Goal: Transaction & Acquisition: Purchase product/service

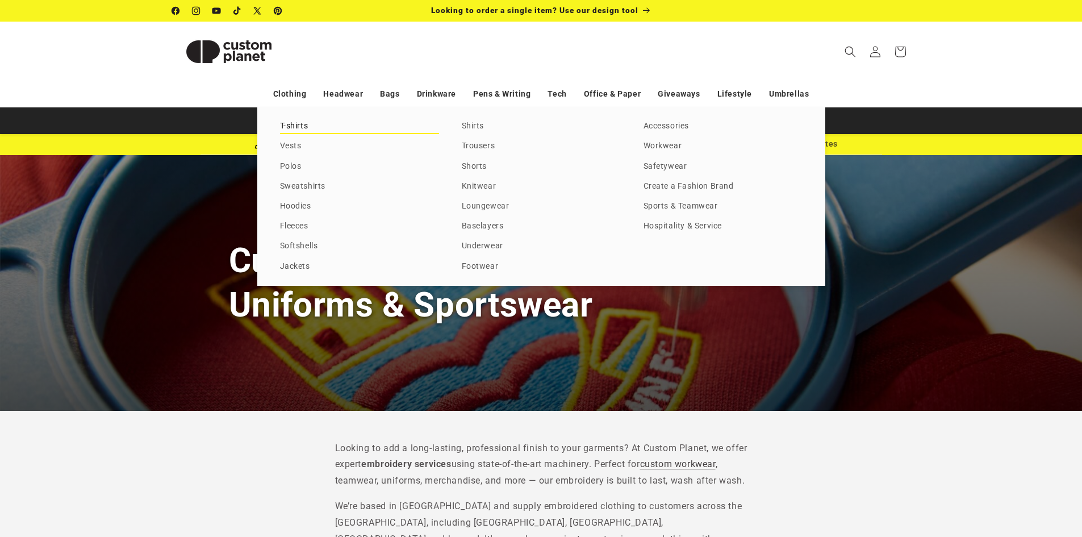
click at [281, 123] on link "T-shirts" at bounding box center [359, 126] width 159 height 15
click at [289, 94] on link "Clothing" at bounding box center [290, 94] width 34 height 20
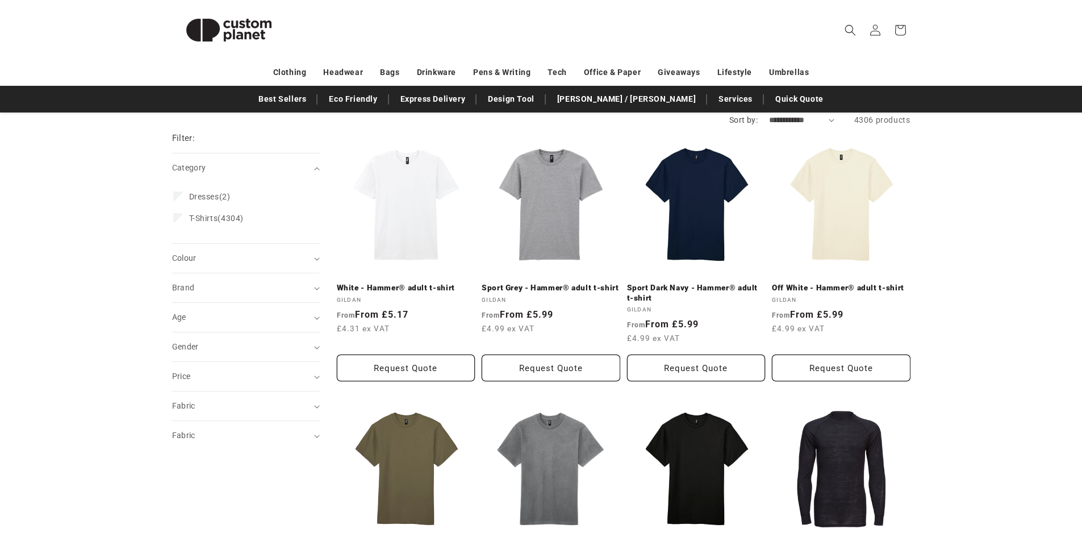
scroll to position [57, 0]
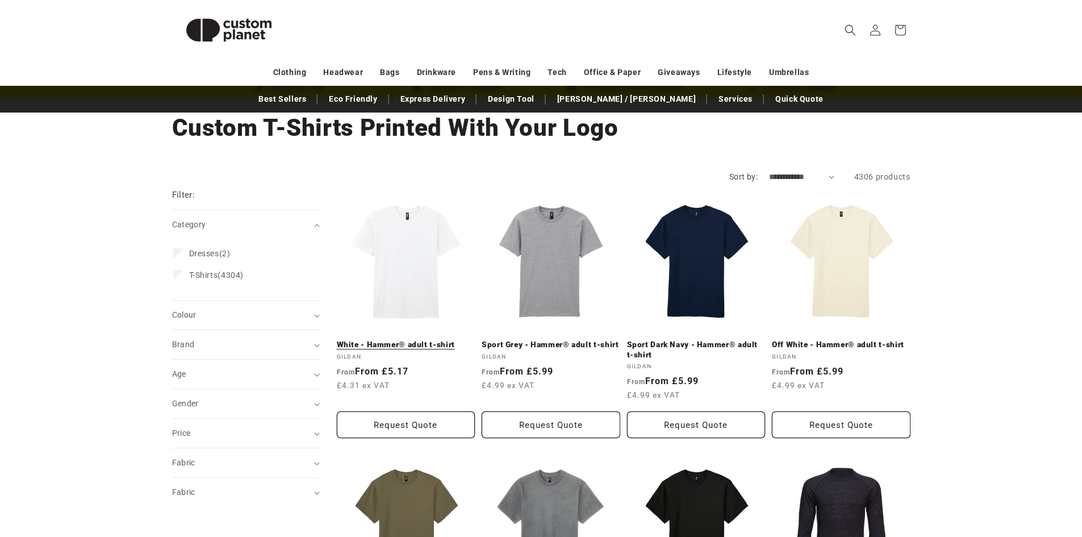
click at [379, 343] on link "White - Hammer® adult t-shirt" at bounding box center [406, 345] width 139 height 10
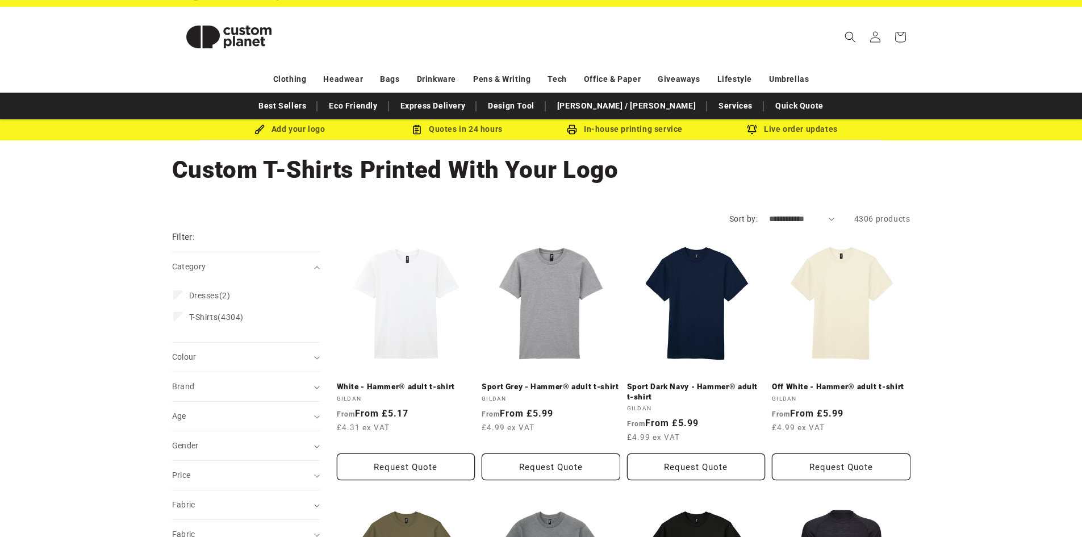
scroll to position [0, 0]
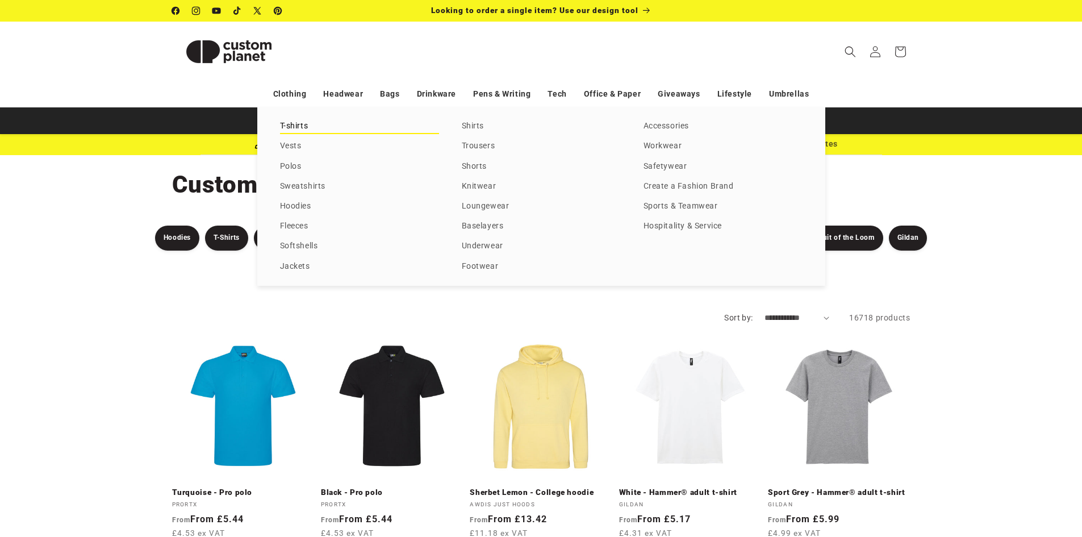
click at [298, 123] on link "T-shirts" at bounding box center [359, 126] width 159 height 15
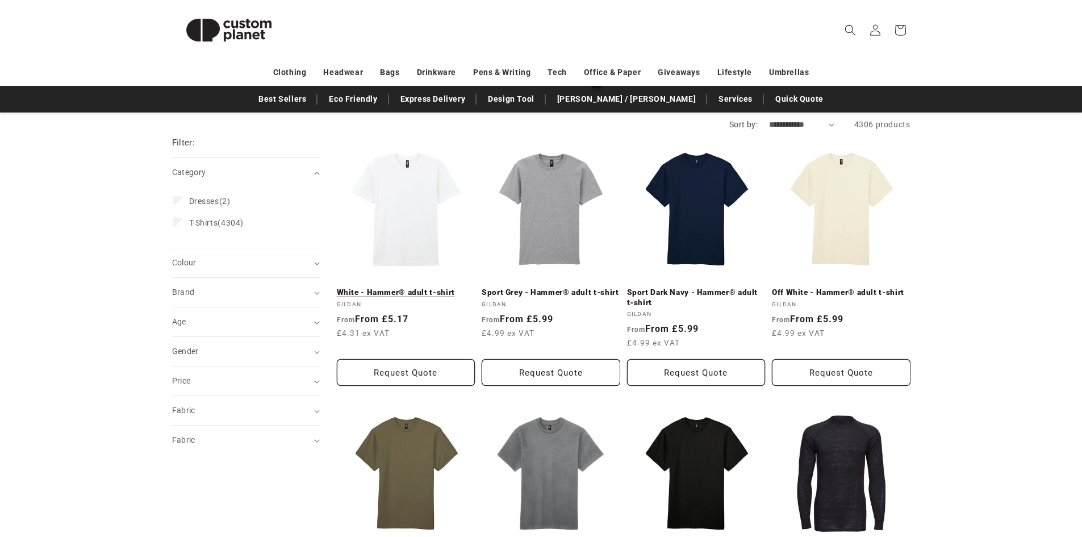
scroll to position [114, 0]
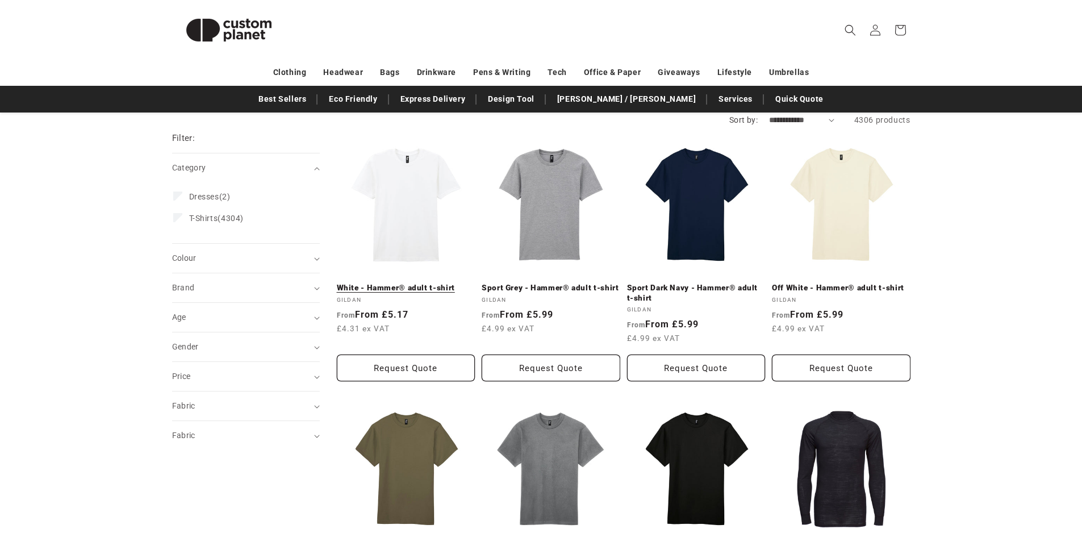
click at [400, 283] on link "White - Hammer® adult t-shirt" at bounding box center [406, 288] width 139 height 10
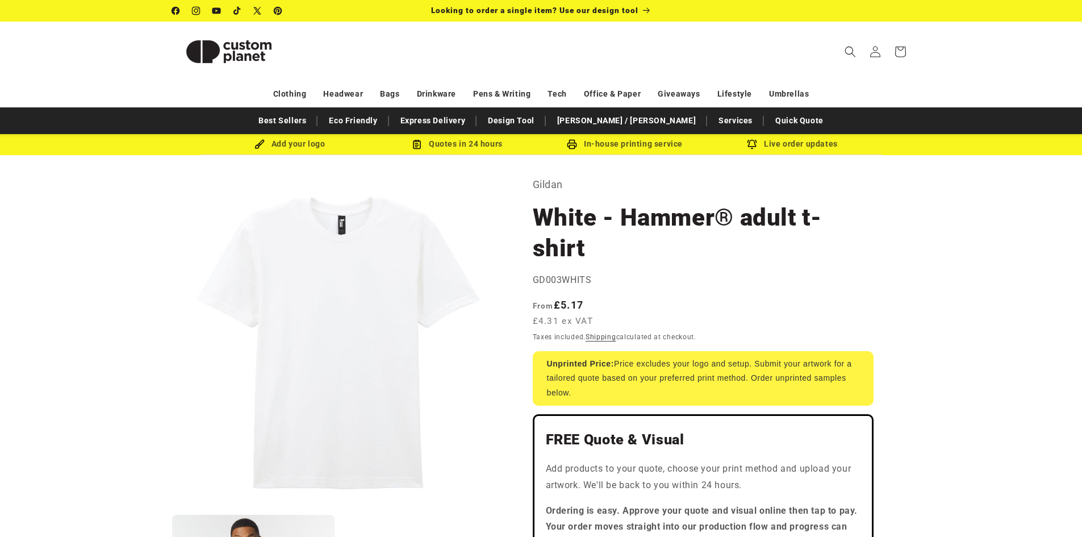
click at [290, 143] on div "Add your logo" at bounding box center [290, 144] width 168 height 14
click at [255, 136] on div "Add your logo Quotes in 24 hours In-house printing service Live order updates" at bounding box center [541, 144] width 682 height 20
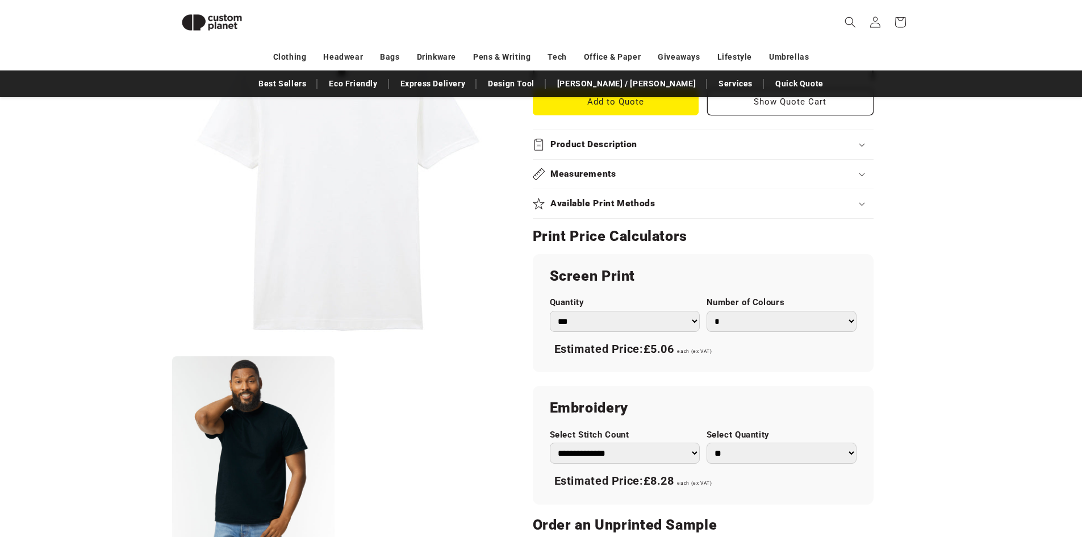
scroll to position [553, 0]
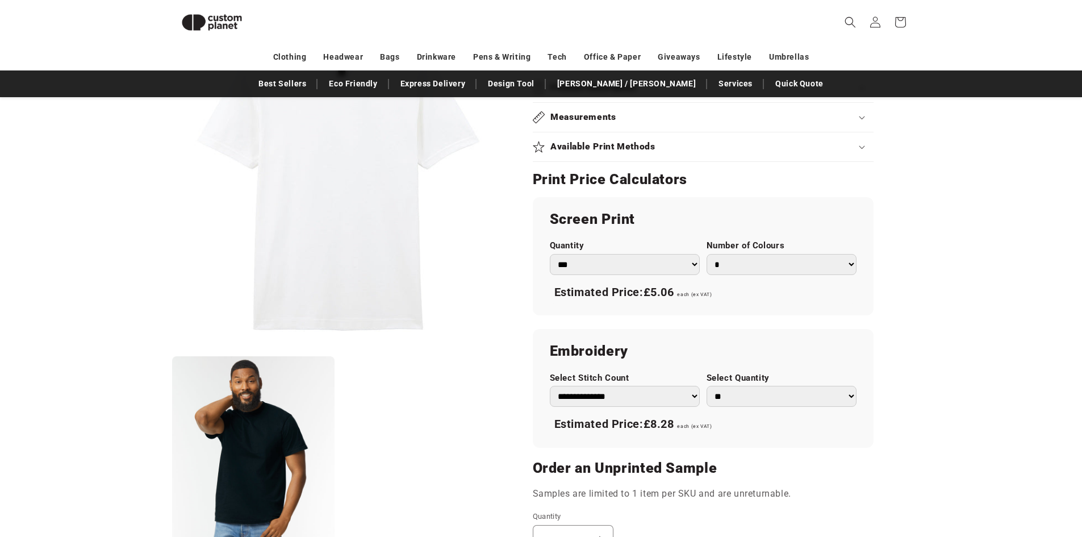
click at [693, 259] on select "*** *** *** **** **** **** ***** *****" at bounding box center [625, 264] width 150 height 21
drag, startPoint x: 502, startPoint y: 291, endPoint x: 486, endPoint y: 268, distance: 27.9
click at [172, 349] on button "Open media 1 in modal" at bounding box center [172, 349] width 0 height 0
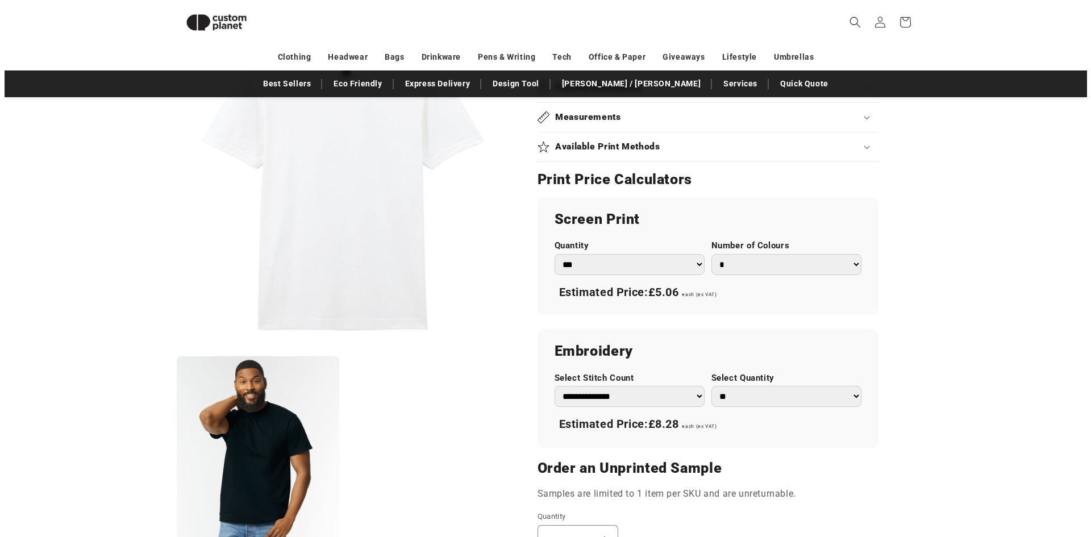
scroll to position [11, 0]
